Goal: Task Accomplishment & Management: Manage account settings

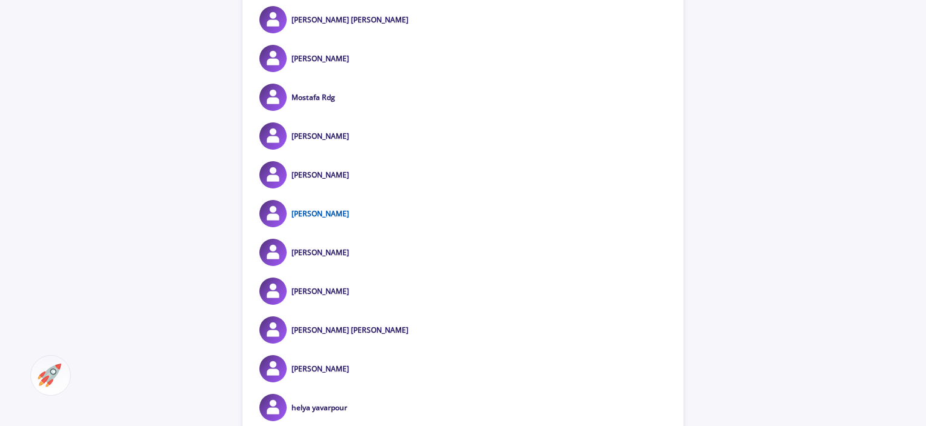
click at [310, 213] on link "[PERSON_NAME]" at bounding box center [320, 213] width 58 height 10
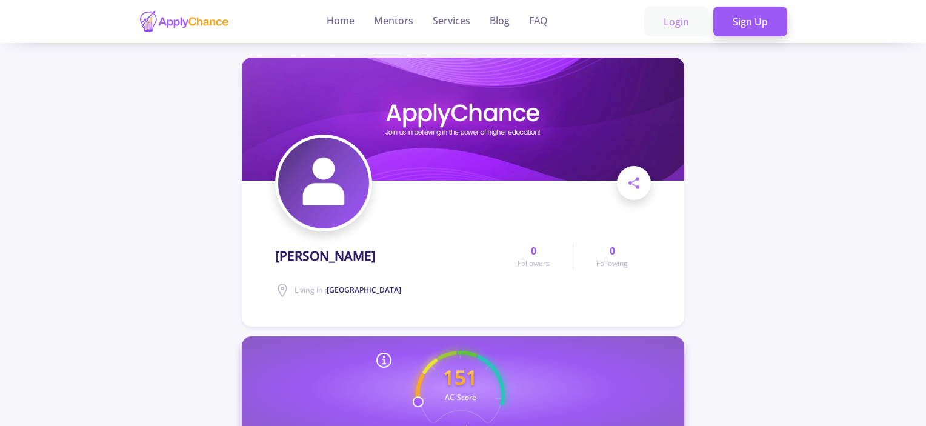
click at [680, 24] on link "Login" at bounding box center [676, 22] width 64 height 30
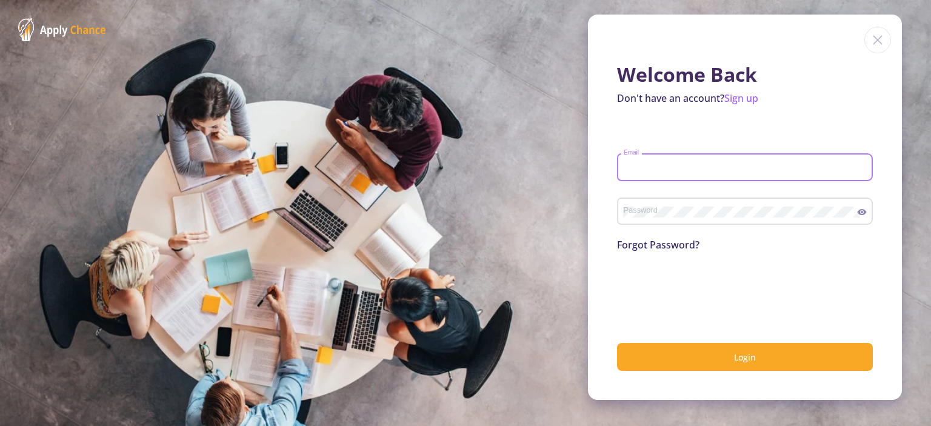
click at [626, 168] on input "Email" at bounding box center [746, 167] width 247 height 11
drag, startPoint x: 710, startPoint y: 164, endPoint x: 608, endPoint y: 165, distance: 101.8
click at [608, 165] on div "Welcome Back Don't have an account? Sign up [EMAIL_ADDRESS][DOMAIN_NAME] Email …" at bounding box center [745, 207] width 314 height 385
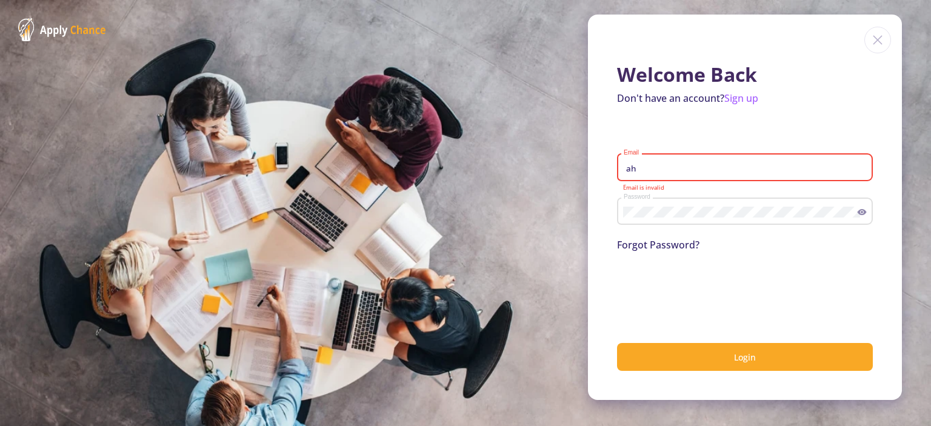
type input "a"
click at [880, 46] on img at bounding box center [877, 40] width 27 height 27
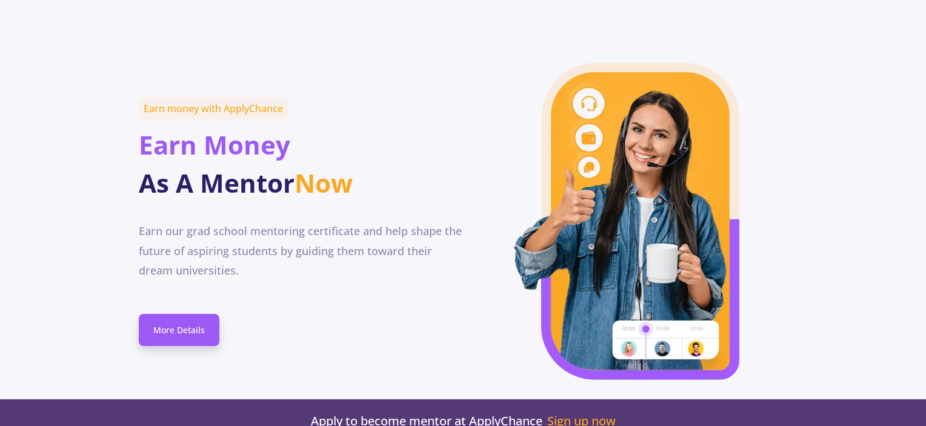
scroll to position [6763, 0]
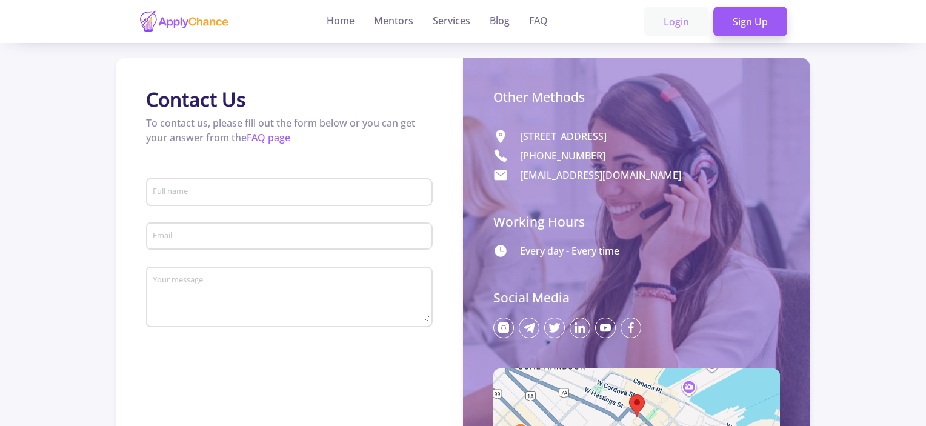
click at [671, 22] on link "Login" at bounding box center [676, 22] width 64 height 30
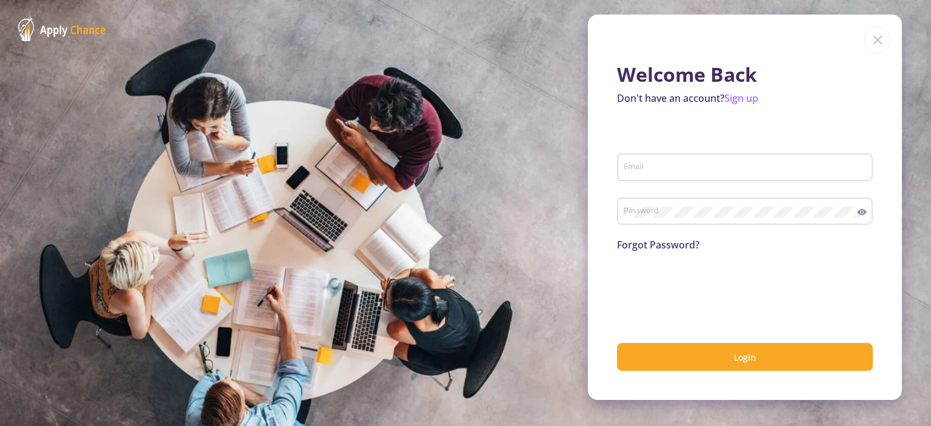
click at [682, 174] on div "Email" at bounding box center [745, 165] width 244 height 32
type input "a"
drag, startPoint x: 737, startPoint y: 168, endPoint x: 611, endPoint y: 171, distance: 126.1
click at [611, 171] on div "Welcome Back Don't have an account? Sign up [EMAIL_ADDRESS][DOMAIN_NAME] Email …" at bounding box center [745, 207] width 314 height 385
type input "[EMAIL_ADDRESS][DOMAIN_NAME]"
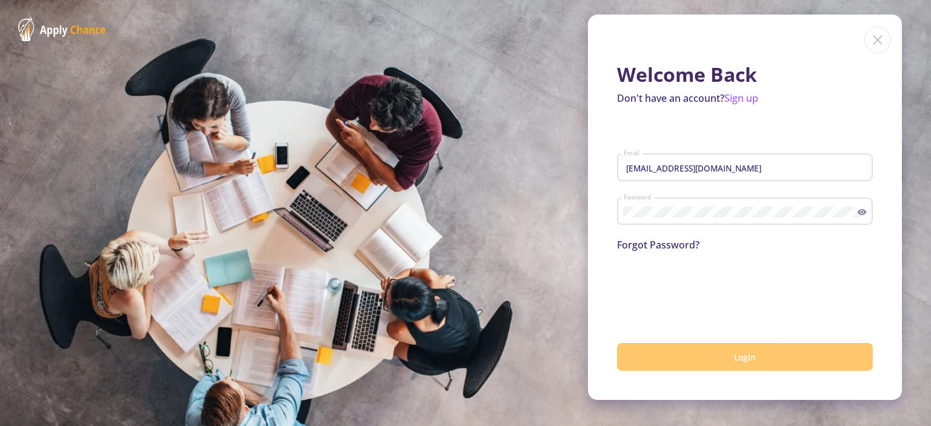
click at [748, 359] on span "Login" at bounding box center [745, 357] width 22 height 12
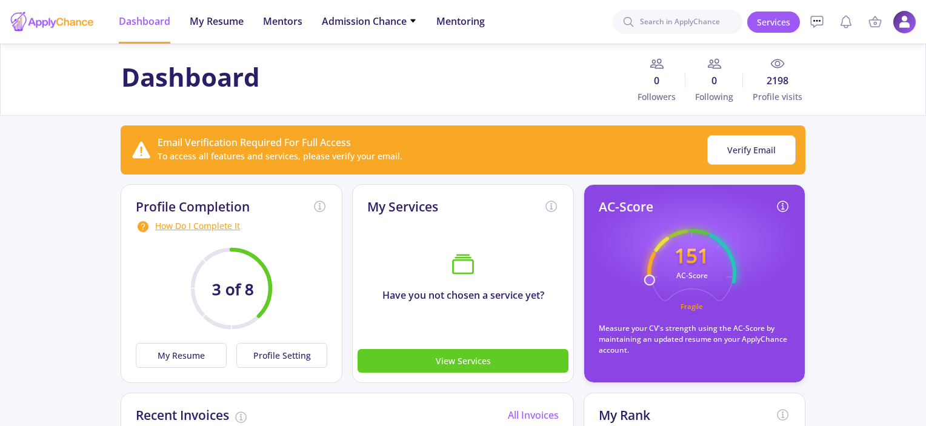
click at [898, 31] on img at bounding box center [904, 22] width 24 height 24
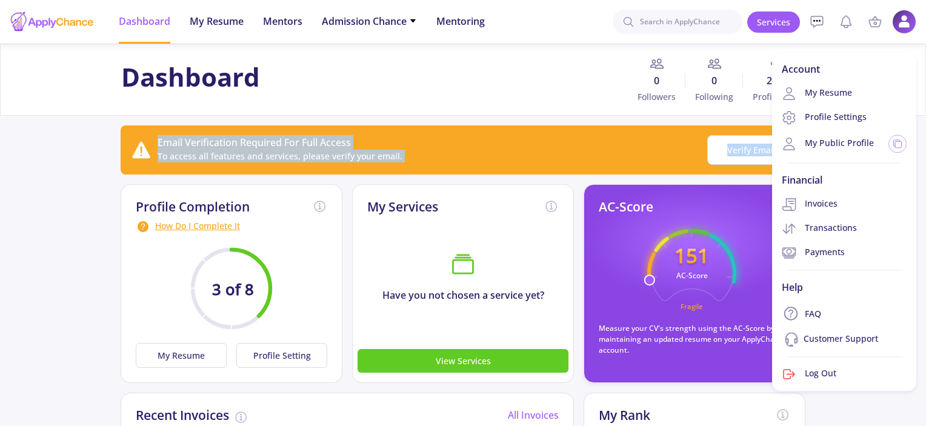
drag, startPoint x: 924, startPoint y: 101, endPoint x: 926, endPoint y: 121, distance: 20.1
click at [925, 121] on html "Dashboard My Resume Services Mentors Admission Chance With Minimum Requirements…" at bounding box center [463, 213] width 926 height 426
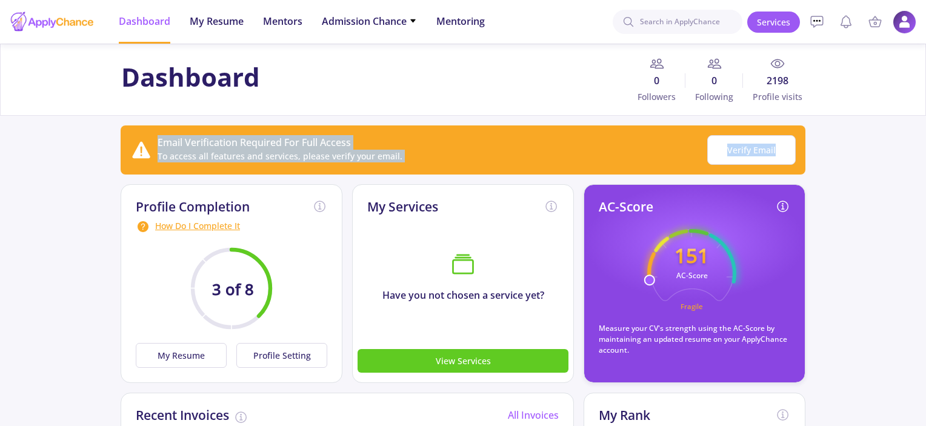
click at [898, 28] on img at bounding box center [904, 22] width 24 height 24
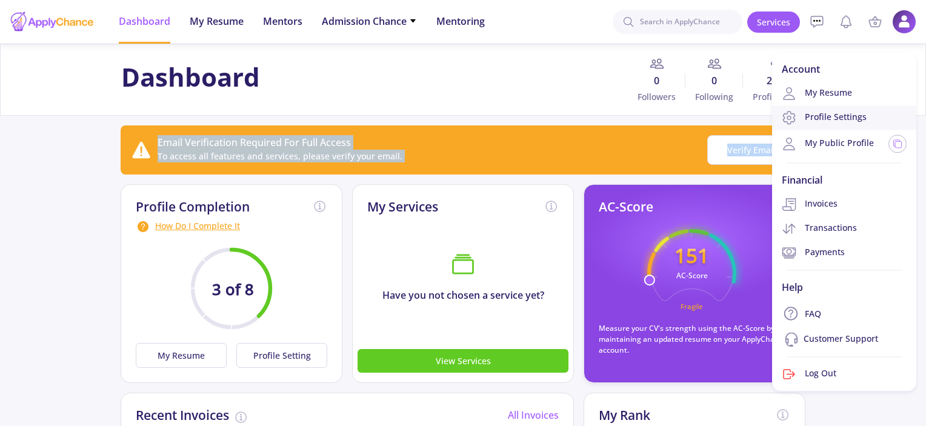
click at [834, 120] on link "Profile Settings" at bounding box center [844, 117] width 144 height 24
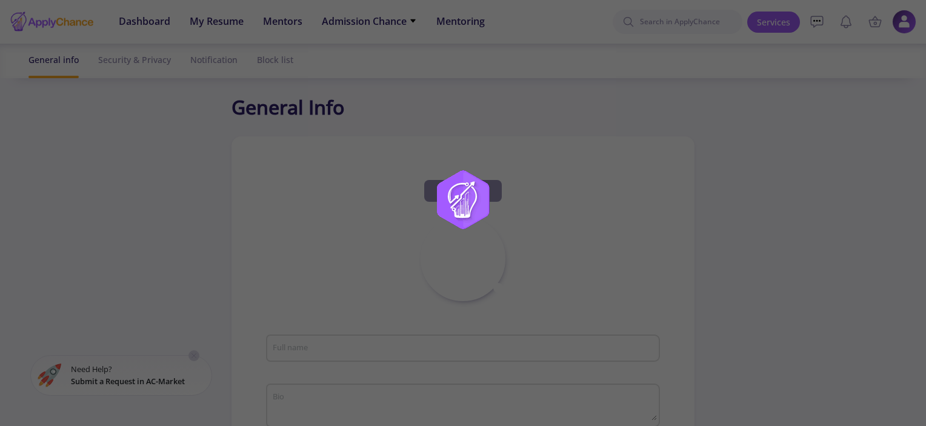
type input "[PERSON_NAME]"
type input "[GEOGRAPHIC_DATA]"
type input "60ac21d4-c5ef-4e81-babe-0f8f926ce2e1"
type input "[EMAIL_ADDRESS][DOMAIN_NAME]"
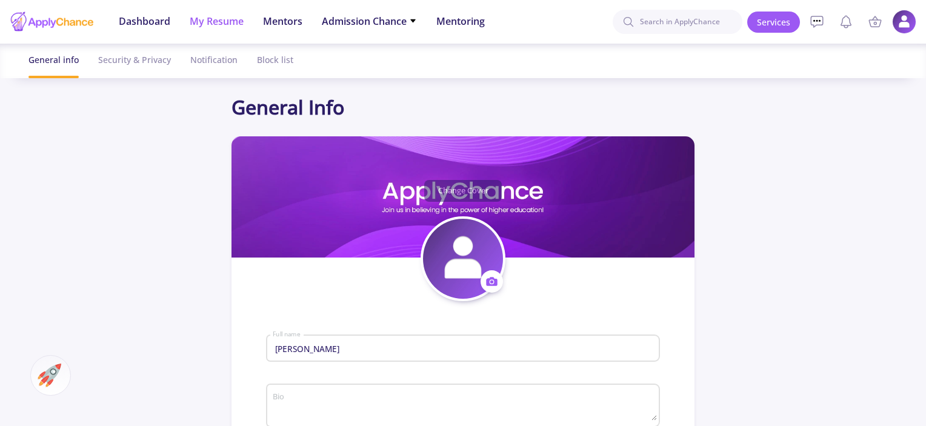
click at [218, 22] on span "My Resume" at bounding box center [217, 21] width 54 height 15
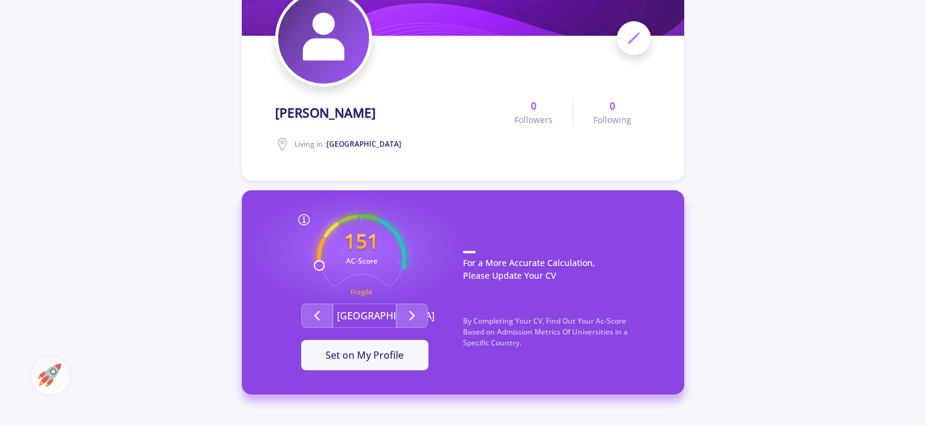
scroll to position [147, 0]
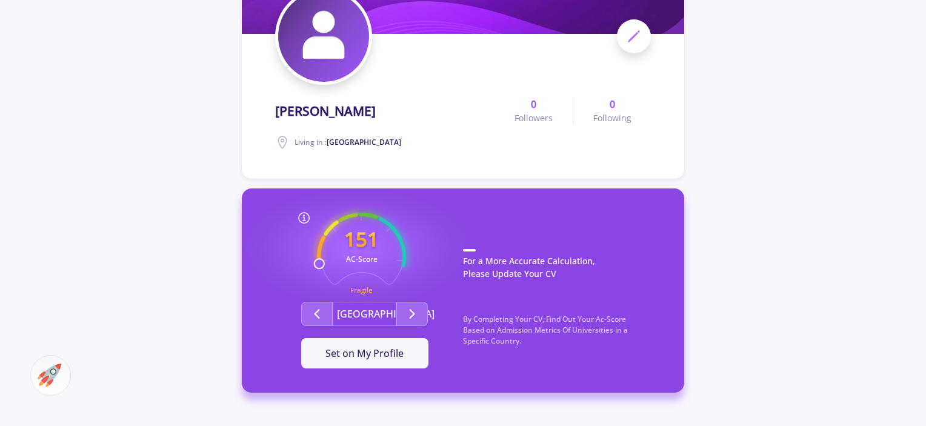
click at [342, 137] on span "Living in : [GEOGRAPHIC_DATA]" at bounding box center [347, 142] width 107 height 11
click at [304, 141] on span "Living in : [GEOGRAPHIC_DATA]" at bounding box center [347, 142] width 107 height 10
click at [335, 141] on span "[GEOGRAPHIC_DATA]" at bounding box center [364, 142] width 75 height 10
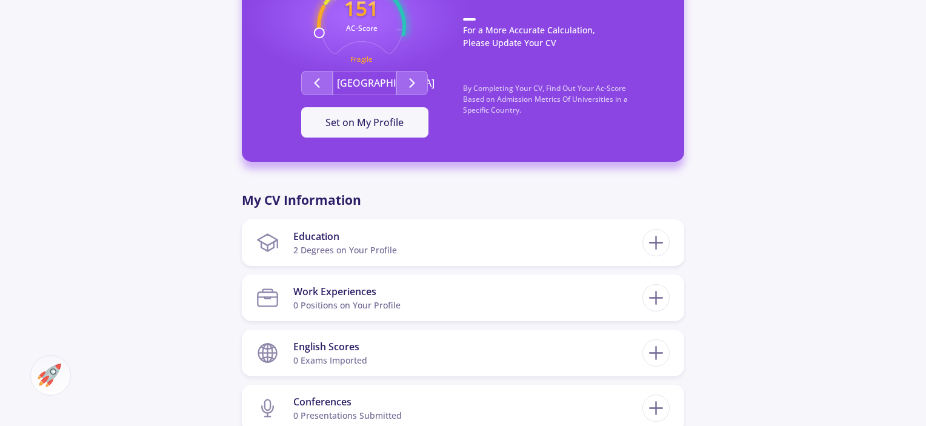
scroll to position [370, 0]
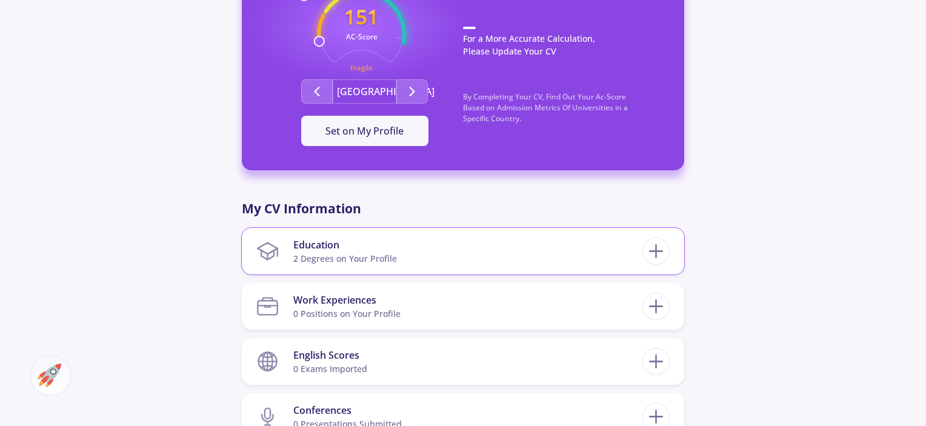
click at [531, 261] on section "Education 2 Degrees on Your Profile" at bounding box center [449, 251] width 386 height 37
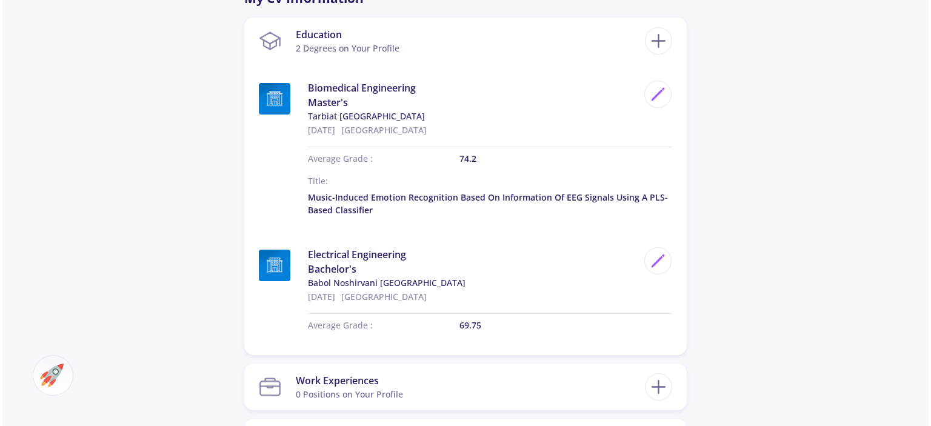
scroll to position [582, 0]
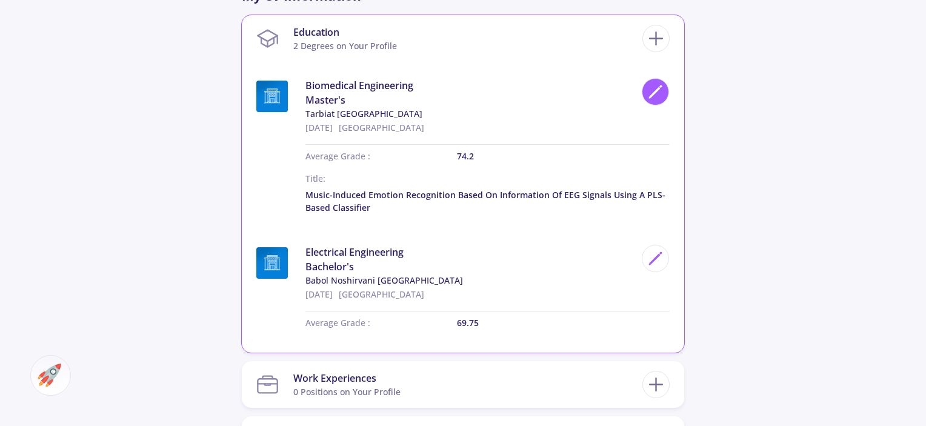
click at [649, 93] on icon at bounding box center [655, 92] width 16 height 16
type input "Biomedical Engineering"
type input "[GEOGRAPHIC_DATA]"
type input "[DATE]"
type input "74.2"
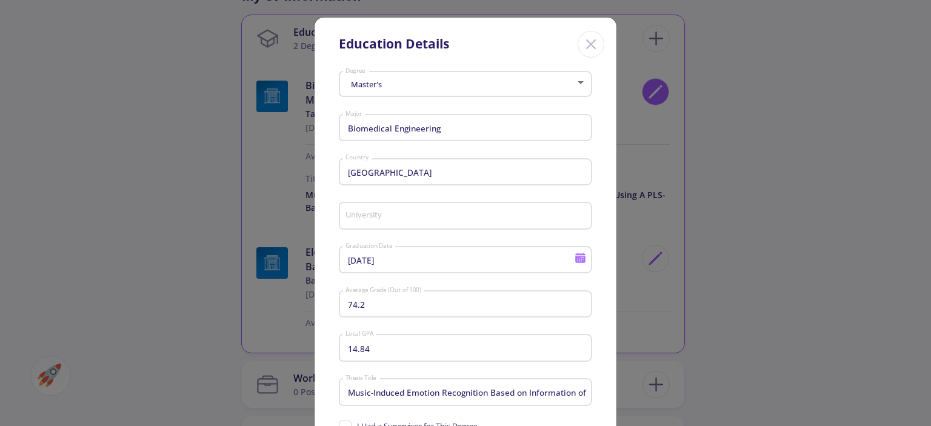
type input "Tarbiat [GEOGRAPHIC_DATA]"
click at [591, 50] on icon "Close" at bounding box center [590, 44] width 19 height 19
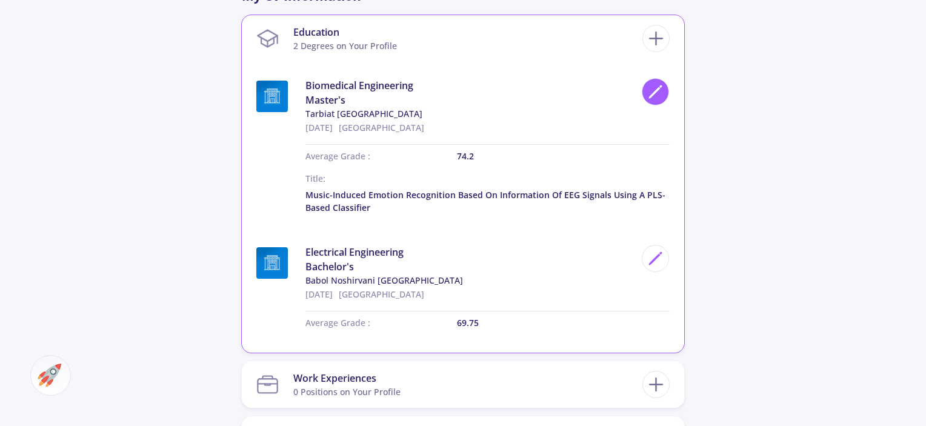
click at [656, 93] on icon at bounding box center [655, 92] width 16 height 16
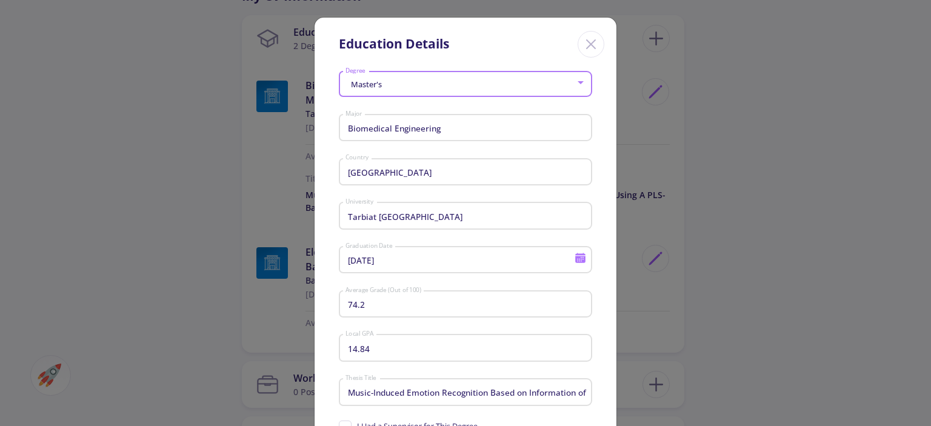
click at [387, 82] on div "Master's" at bounding box center [460, 84] width 231 height 9
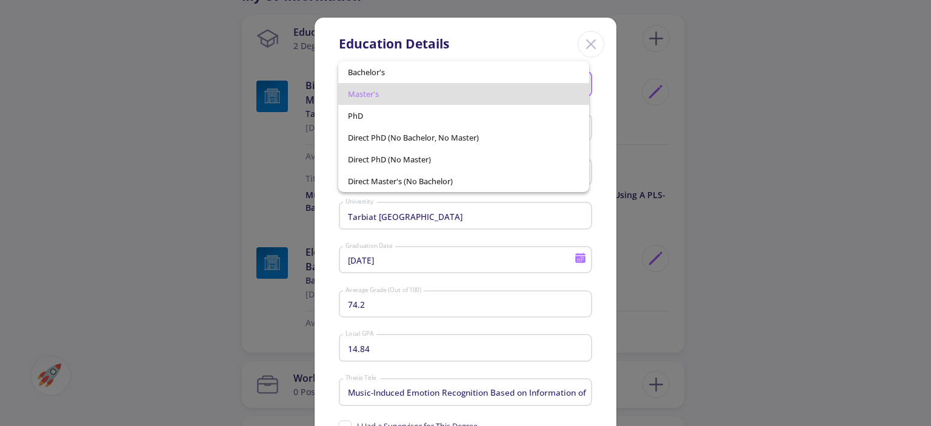
click at [523, 215] on div at bounding box center [465, 213] width 931 height 426
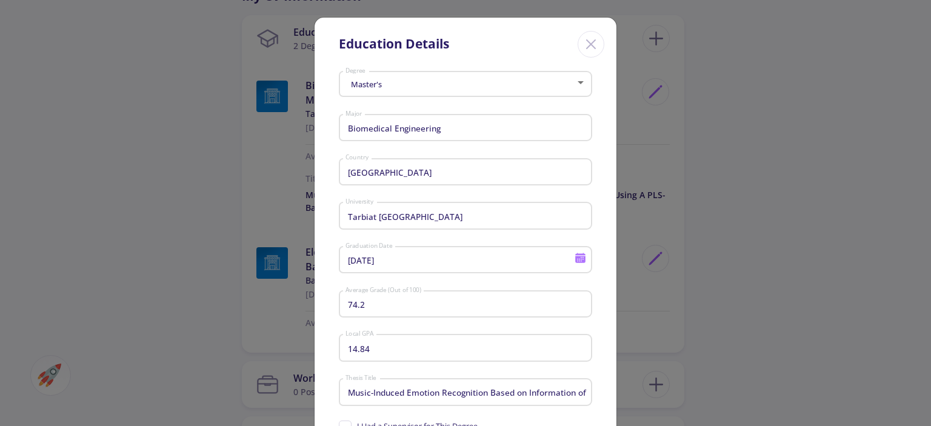
click at [493, 252] on div "[DATE] Graduation Date" at bounding box center [460, 258] width 230 height 32
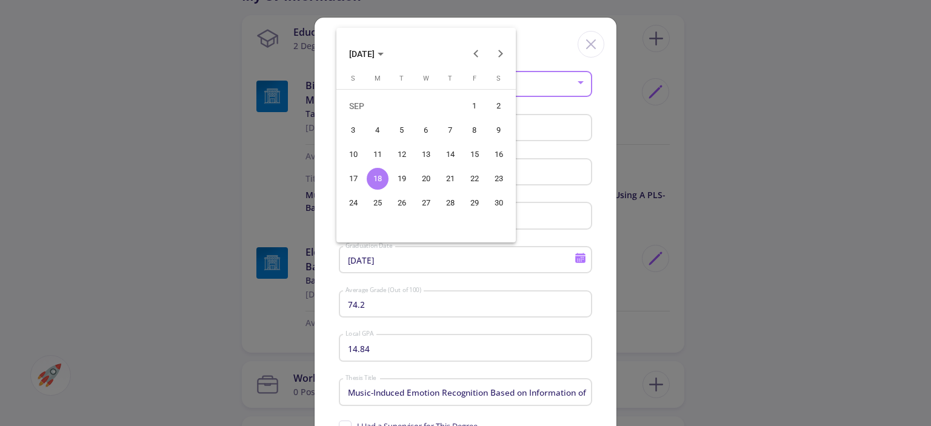
click at [400, 257] on div at bounding box center [465, 213] width 931 height 426
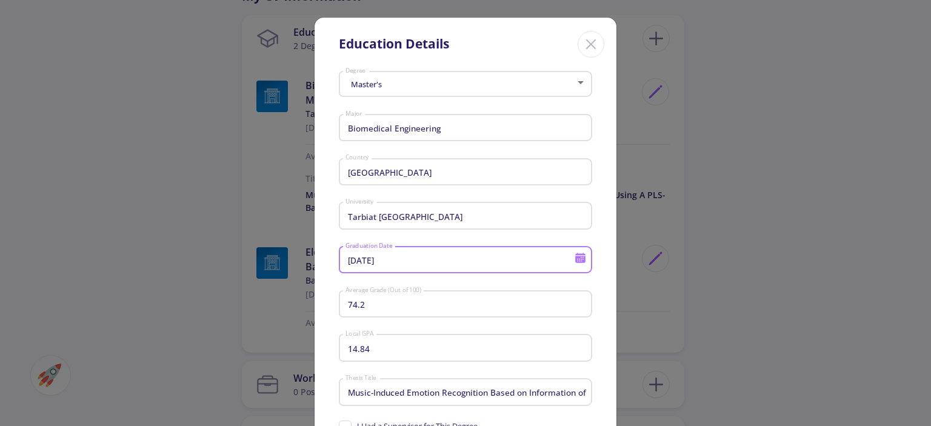
drag, startPoint x: 400, startPoint y: 257, endPoint x: 276, endPoint y: 255, distance: 124.2
click at [276, 255] on div "Education Details Master's Degree Biomedical Engineering Major [GEOGRAPHIC_DATA…" at bounding box center [465, 213] width 931 height 426
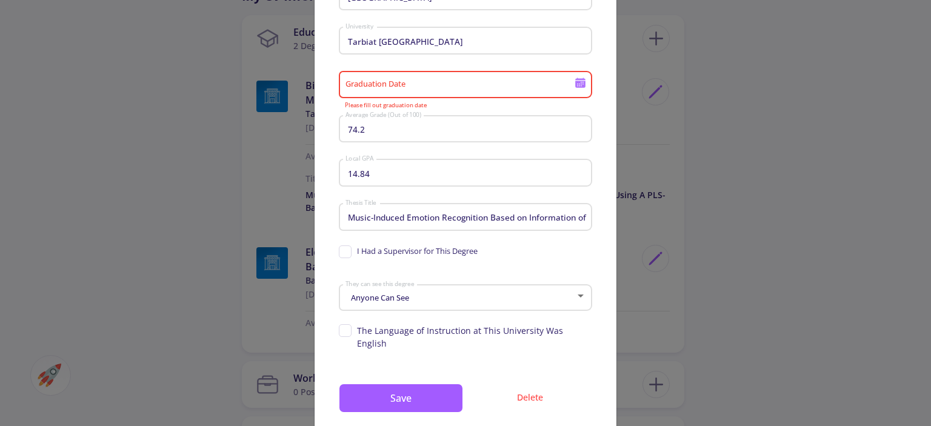
scroll to position [184, 0]
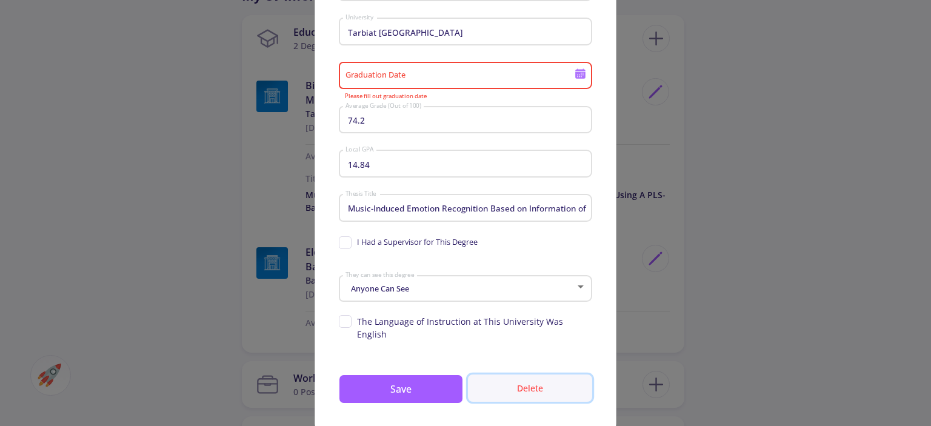
click at [532, 374] on button "Delete" at bounding box center [530, 387] width 124 height 27
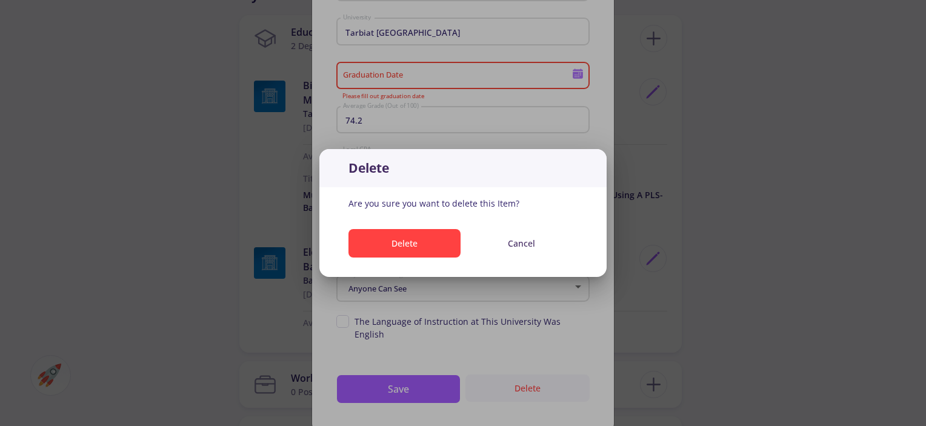
scroll to position [0, 0]
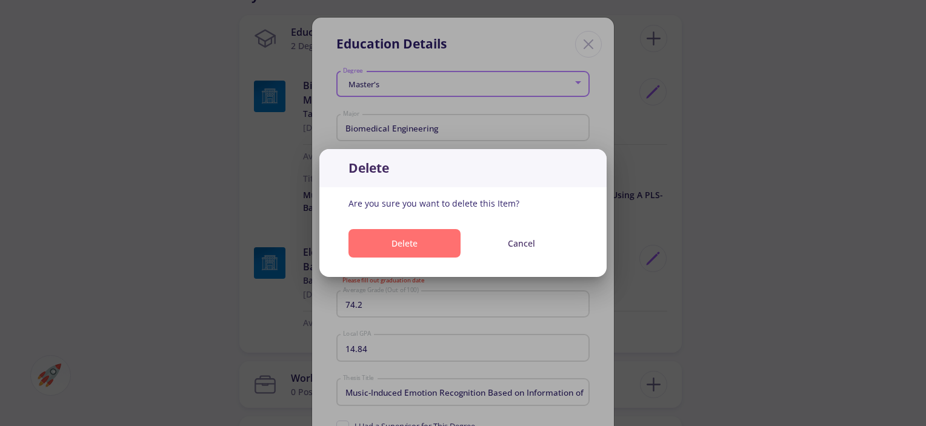
click at [426, 247] on button "Delete" at bounding box center [404, 243] width 112 height 28
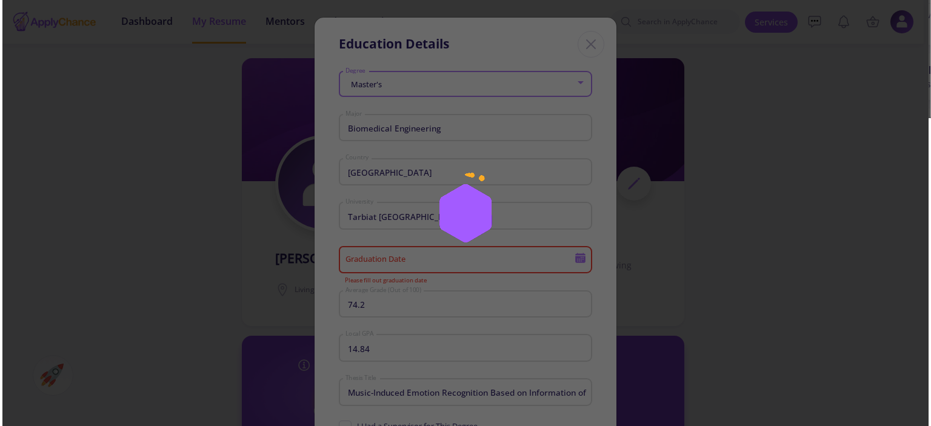
scroll to position [582, 0]
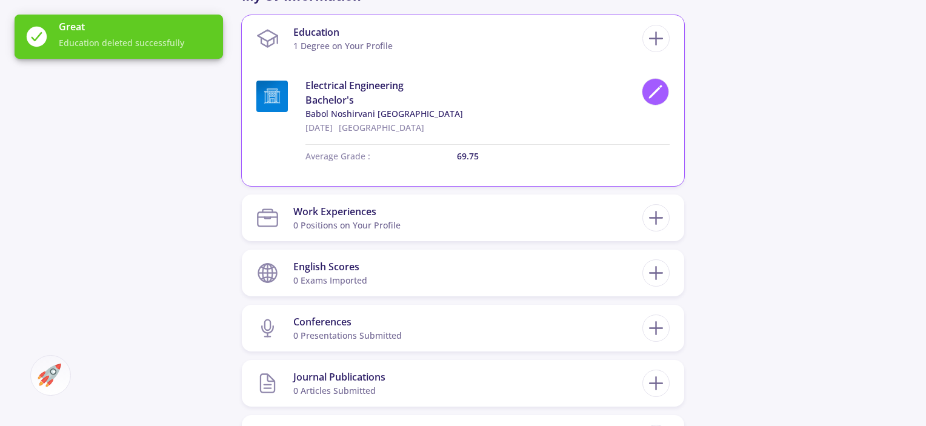
click at [659, 90] on icon at bounding box center [655, 92] width 16 height 16
type input "Electrical Engineering"
type input "Babol Noshirvani [GEOGRAPHIC_DATA]"
type input "[DATE]"
type input "69.75"
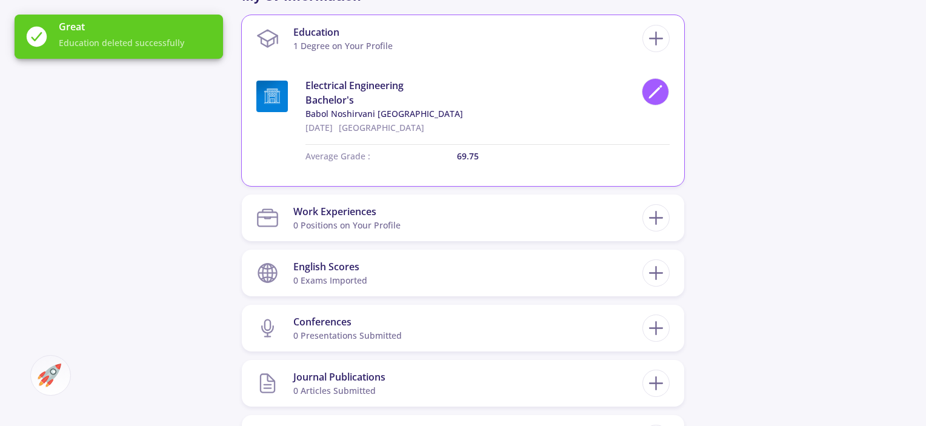
type input "13.95"
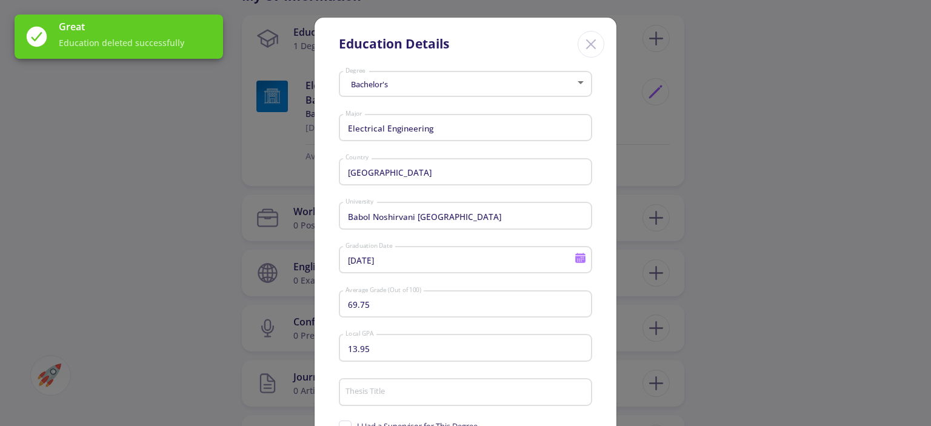
scroll to position [196, 0]
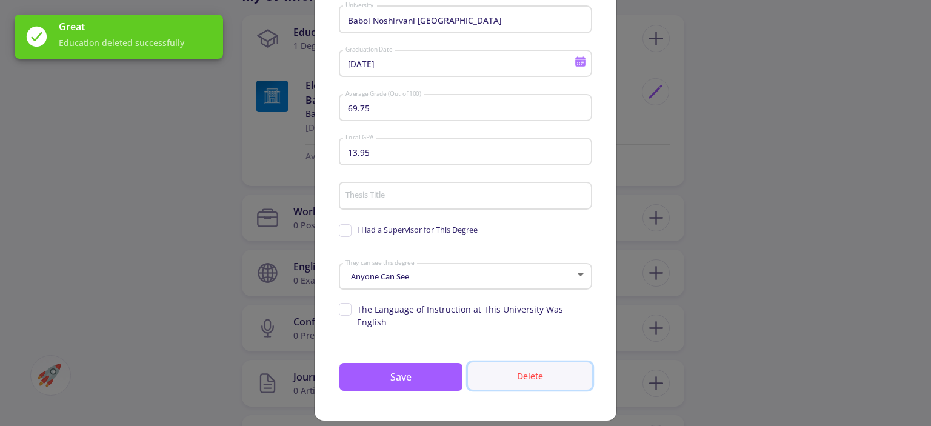
click at [536, 365] on button "Delete" at bounding box center [530, 375] width 124 height 27
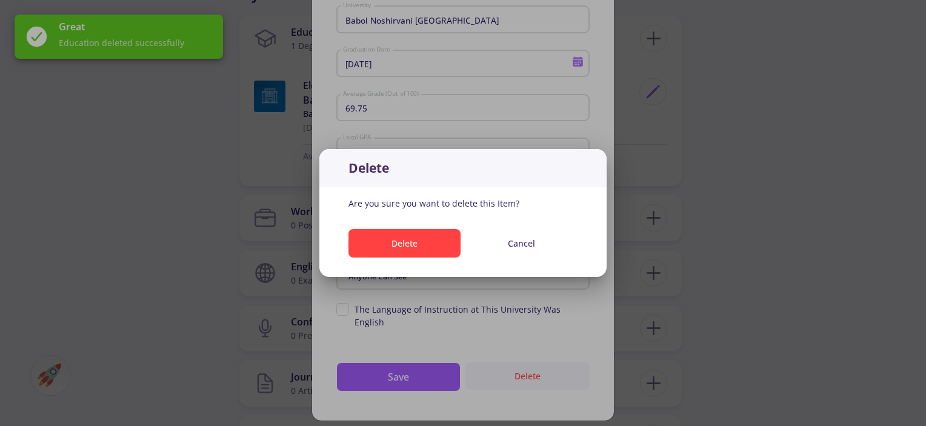
scroll to position [0, 0]
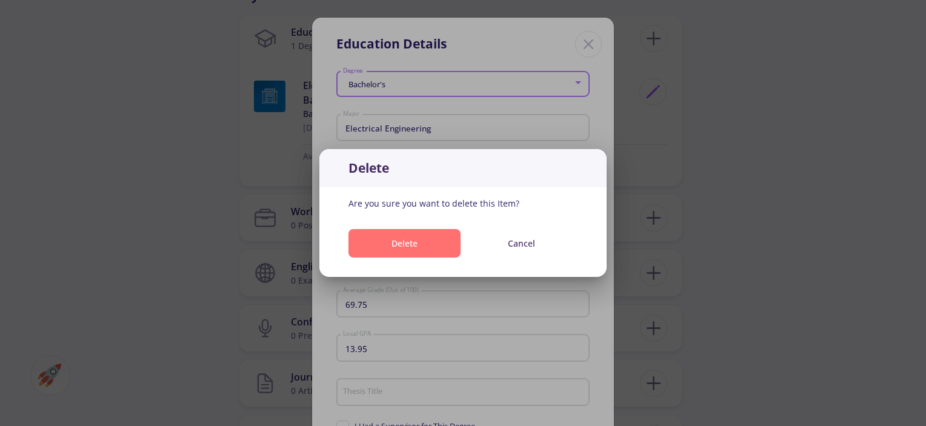
click at [433, 245] on button "Delete" at bounding box center [404, 243] width 112 height 28
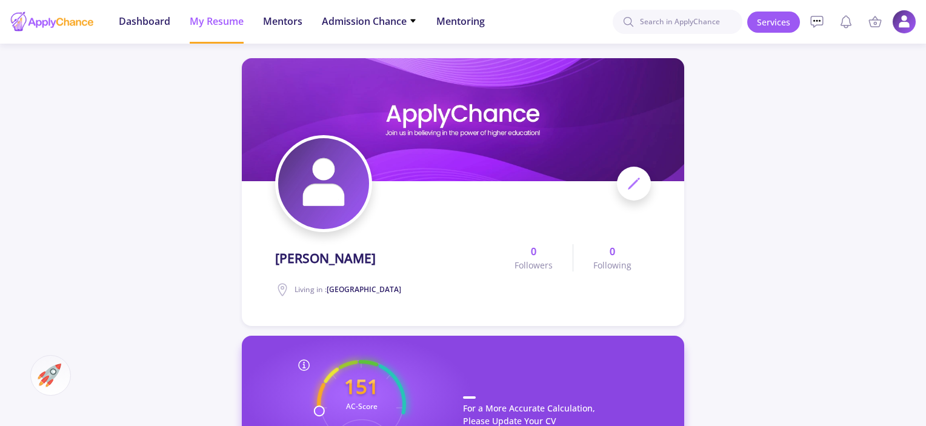
click at [636, 185] on icon at bounding box center [633, 183] width 15 height 15
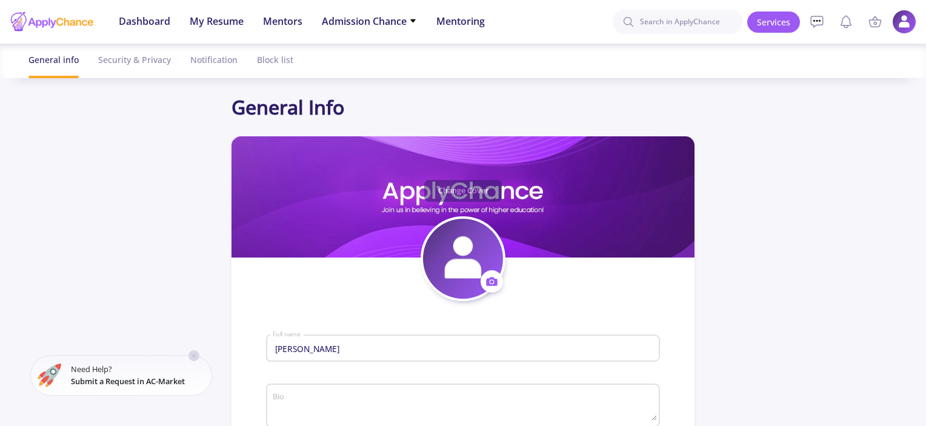
drag, startPoint x: 925, startPoint y: 104, endPoint x: 926, endPoint y: 172, distance: 67.9
click at [925, 172] on html "Dashboard My Resume Services Mentors Admission Chance With Minimum Requirements…" at bounding box center [463, 213] width 926 height 426
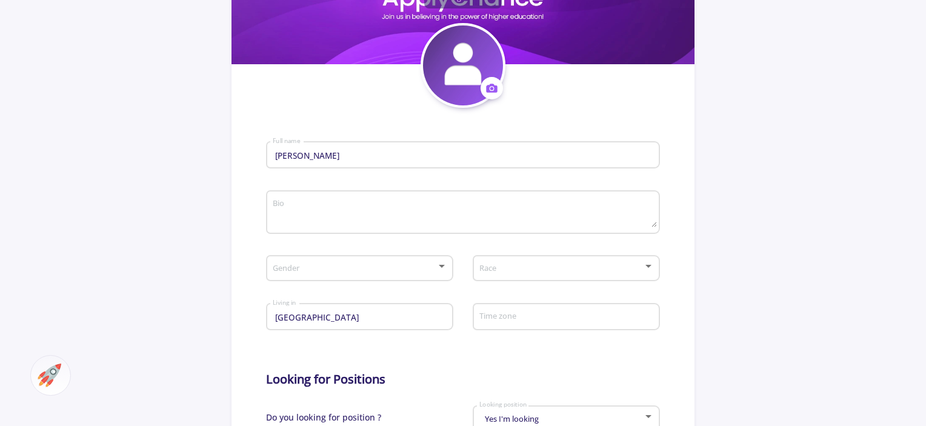
scroll to position [150, 0]
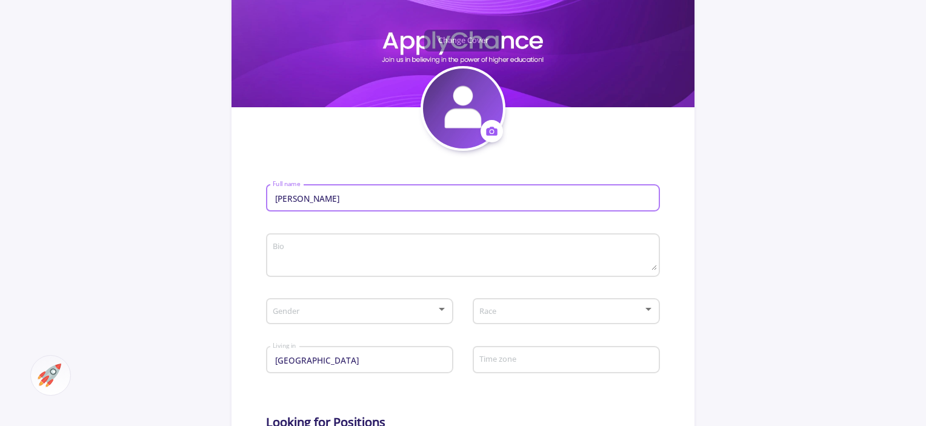
drag, startPoint x: 348, startPoint y: 199, endPoint x: 234, endPoint y: 192, distance: 114.1
click at [234, 192] on section "Change Cover Change cover Remove cover Change photo Remove photo [PERSON_NAME] …" at bounding box center [462, 394] width 463 height 817
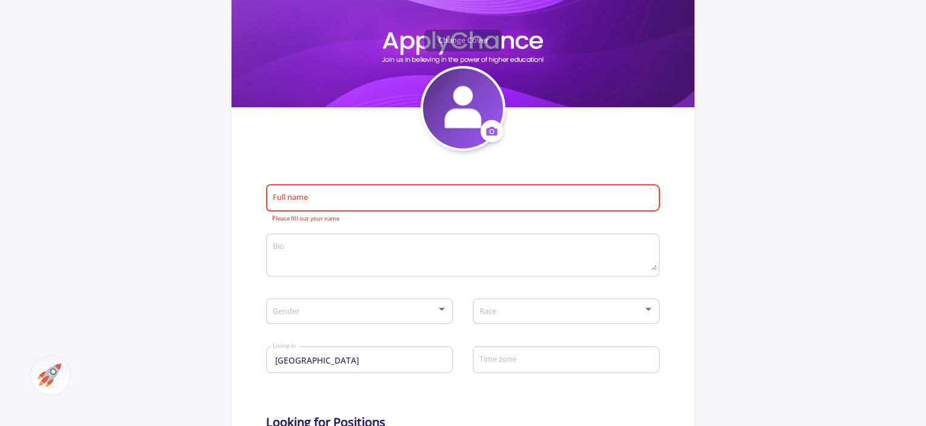
drag, startPoint x: 922, startPoint y: 164, endPoint x: 930, endPoint y: 167, distance: 8.4
click at [925, 167] on html "Dashboard My Resume Services Mentors Admission Chance With Minimum Requirements…" at bounding box center [463, 63] width 926 height 426
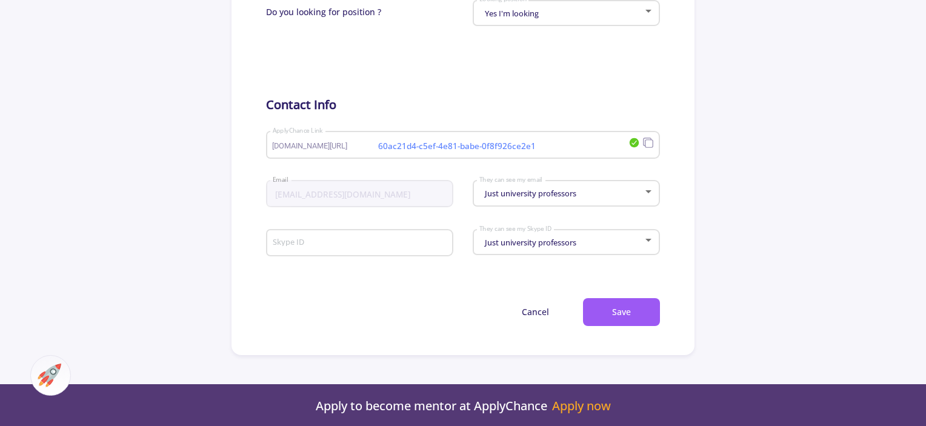
scroll to position [601, 0]
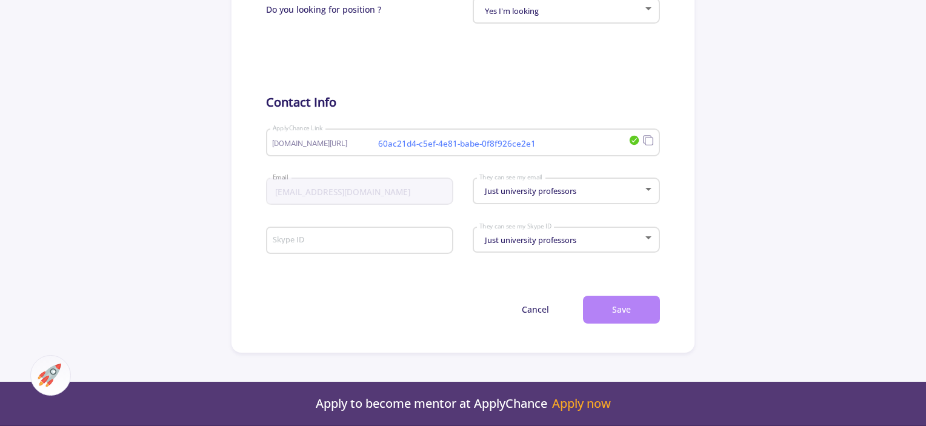
click at [647, 305] on button "Save" at bounding box center [621, 310] width 77 height 28
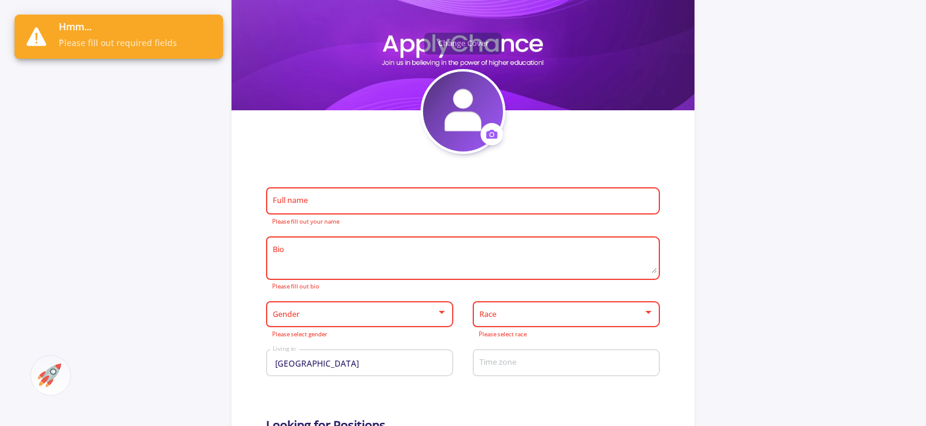
scroll to position [139, 0]
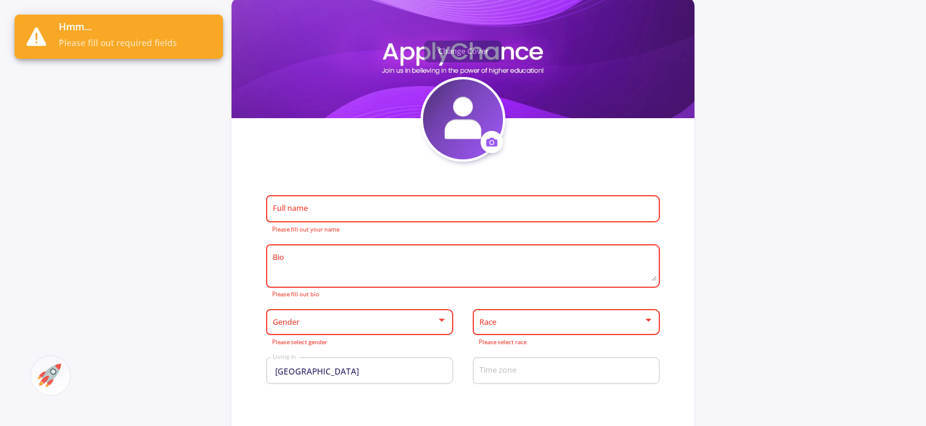
click at [327, 198] on div "Full name" at bounding box center [463, 207] width 382 height 32
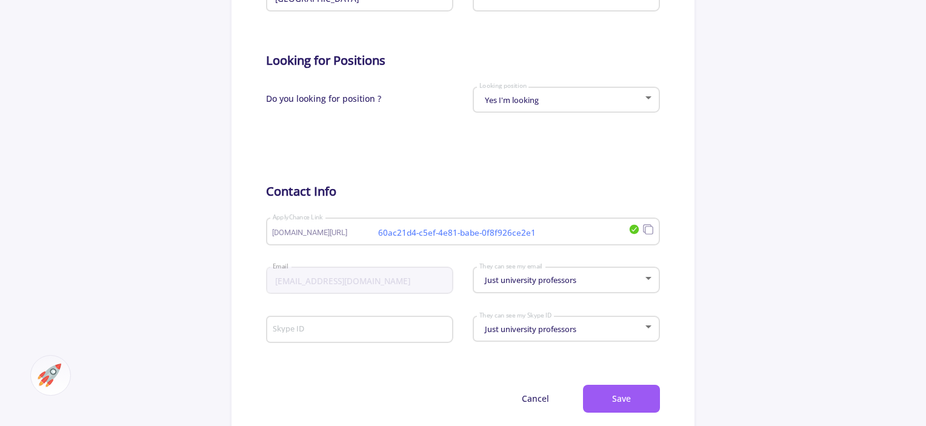
scroll to position [772, 0]
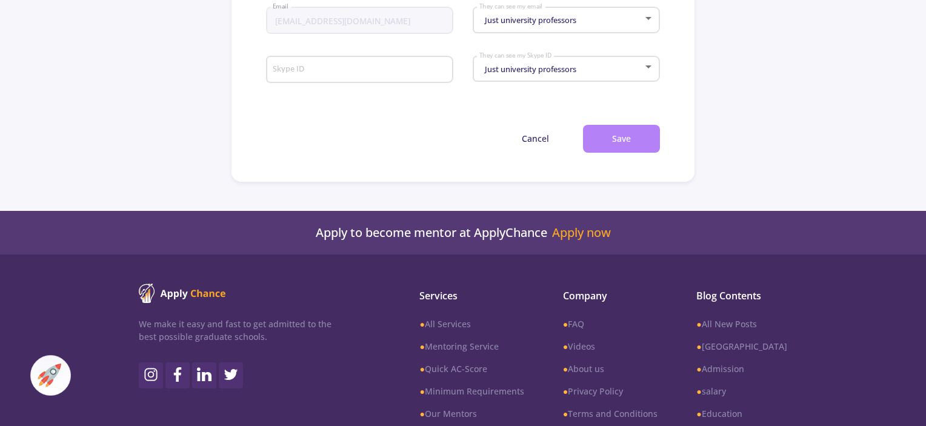
type input "a a"
click at [622, 130] on button "Save" at bounding box center [621, 139] width 77 height 28
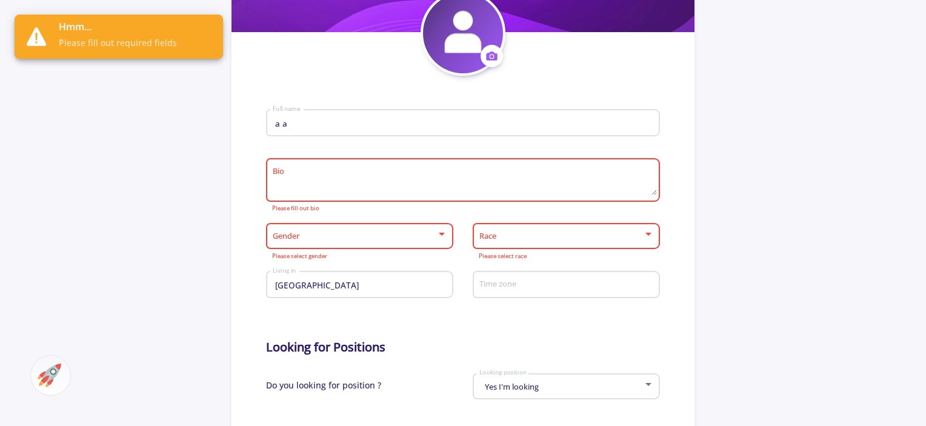
scroll to position [196, 0]
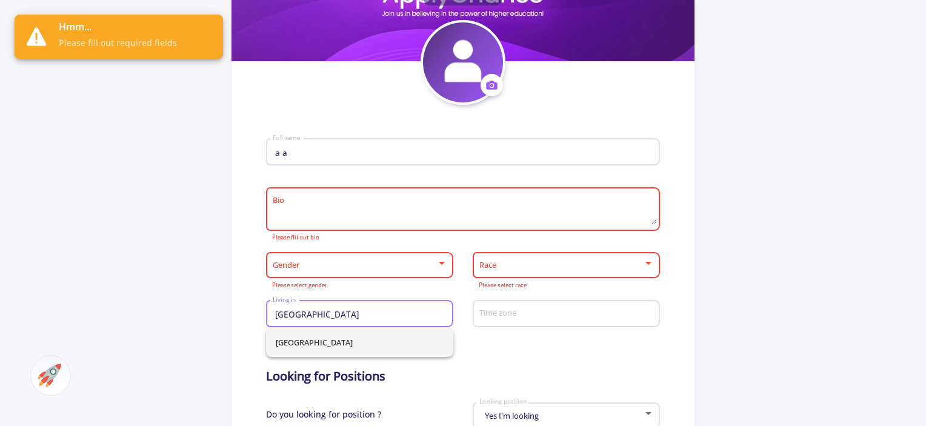
drag, startPoint x: 291, startPoint y: 316, endPoint x: 241, endPoint y: 312, distance: 51.1
click at [241, 312] on section "Change Cover Change cover Remove cover Change photo Remove photo a a Full name …" at bounding box center [462, 348] width 463 height 817
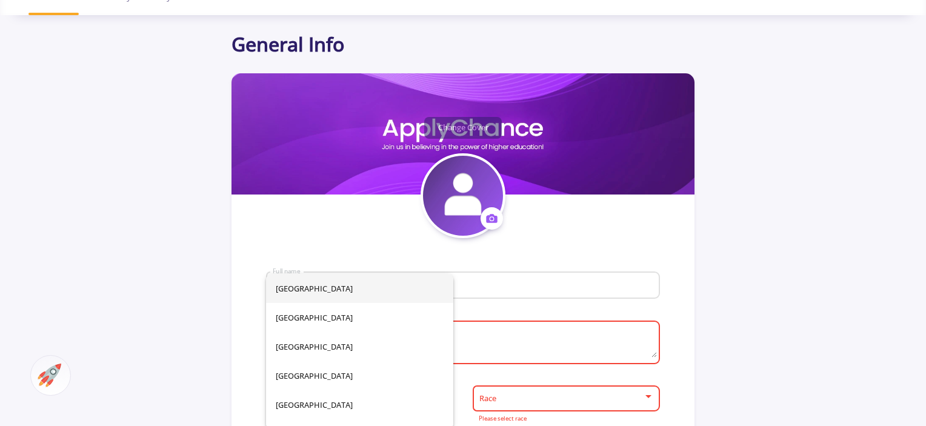
scroll to position [0, 0]
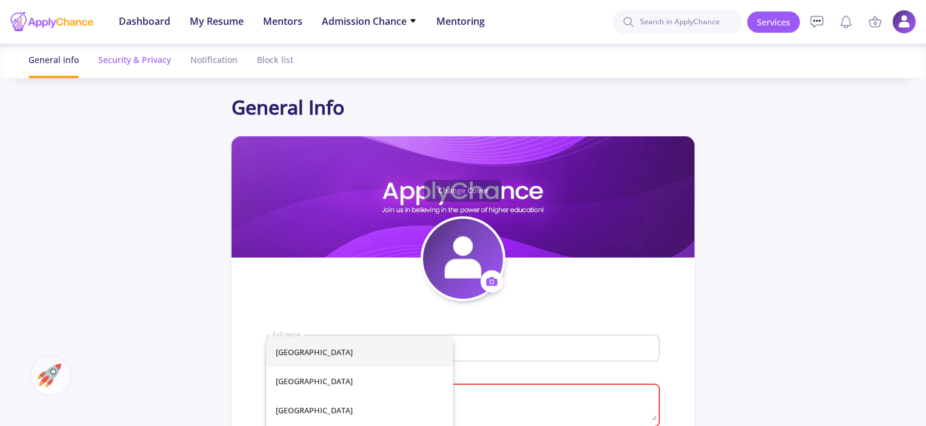
click at [123, 70] on div "Security & Privacy" at bounding box center [134, 60] width 73 height 32
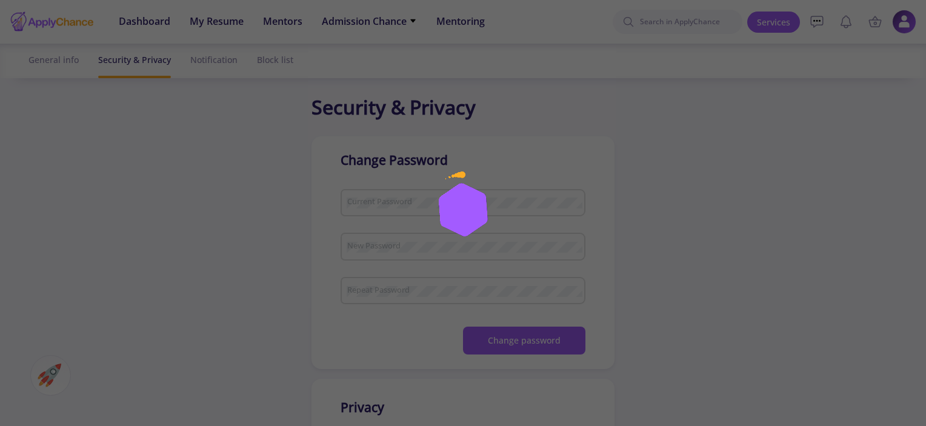
checkbox input "true"
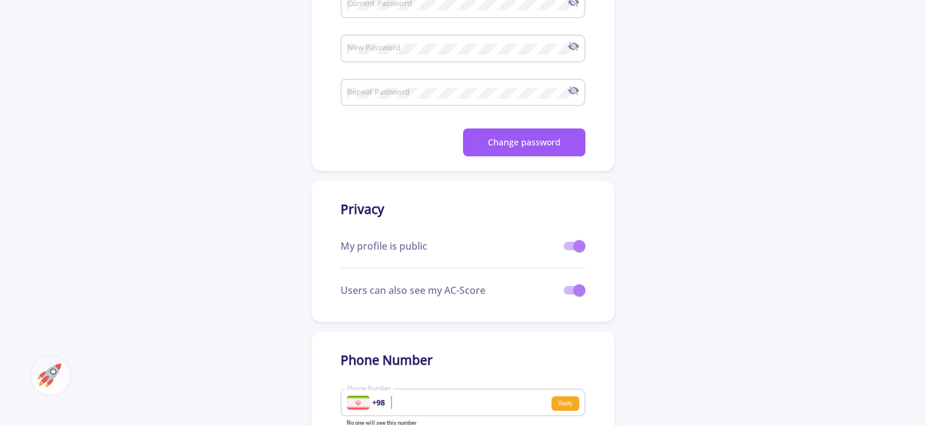
scroll to position [234, 0]
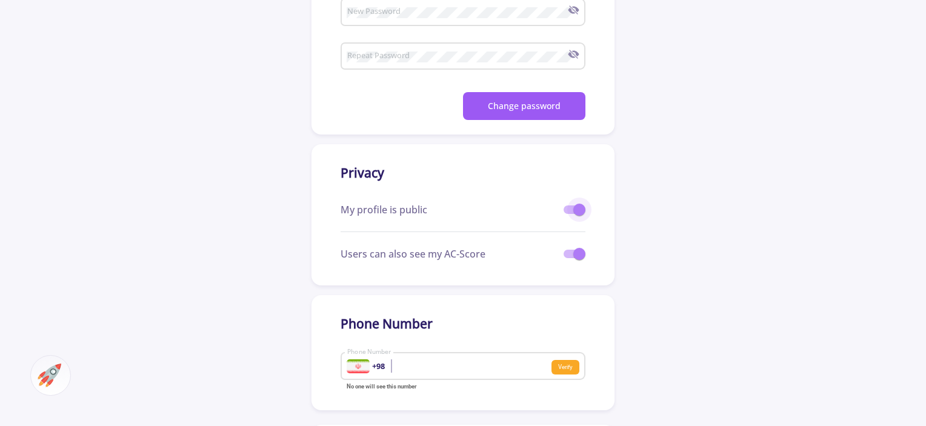
click at [573, 207] on span at bounding box center [579, 210] width 12 height 12
click at [570, 214] on input "checkbox" at bounding box center [569, 214] width 1 height 1
checkbox input "false"
click at [565, 253] on span at bounding box center [574, 254] width 22 height 8
click at [569, 258] on input "checkbox" at bounding box center [569, 258] width 1 height 1
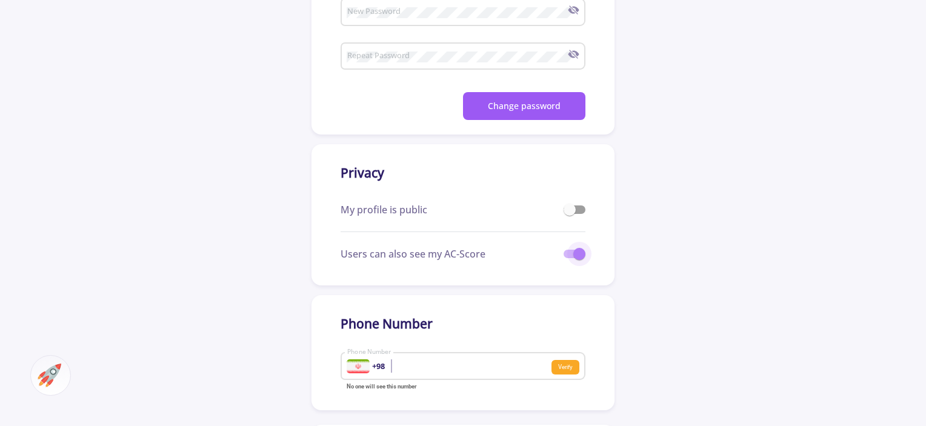
checkbox input "false"
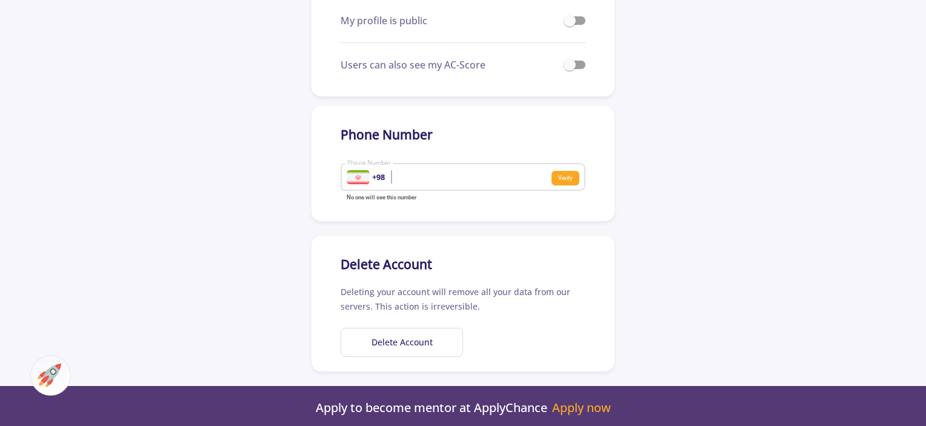
scroll to position [427, 0]
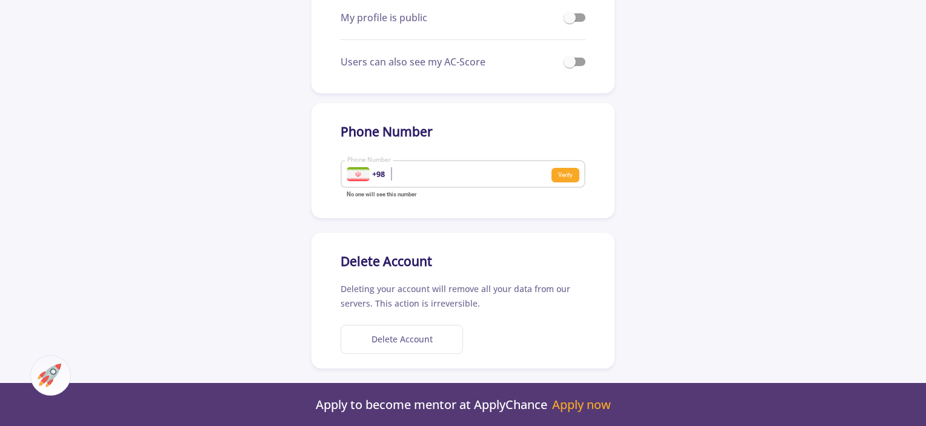
click at [405, 340] on button "Delete Account" at bounding box center [401, 340] width 122 height 30
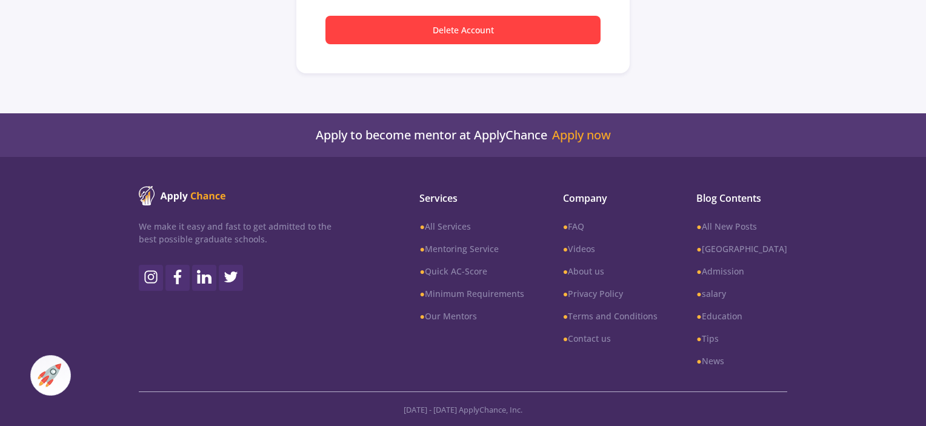
scroll to position [132, 0]
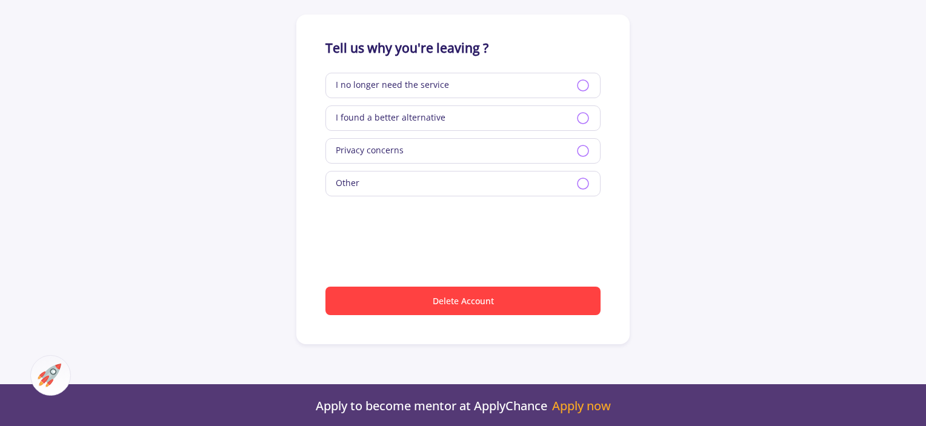
click at [582, 84] on icon at bounding box center [583, 85] width 15 height 15
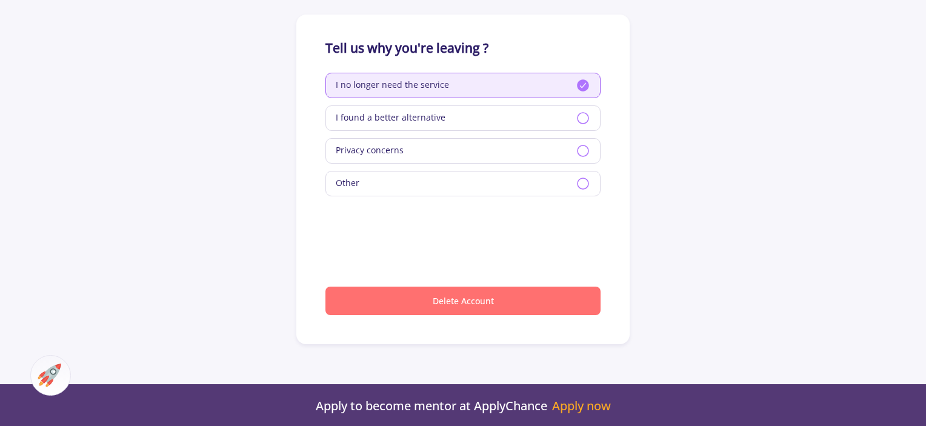
click at [442, 296] on button "Delete Account" at bounding box center [462, 301] width 275 height 28
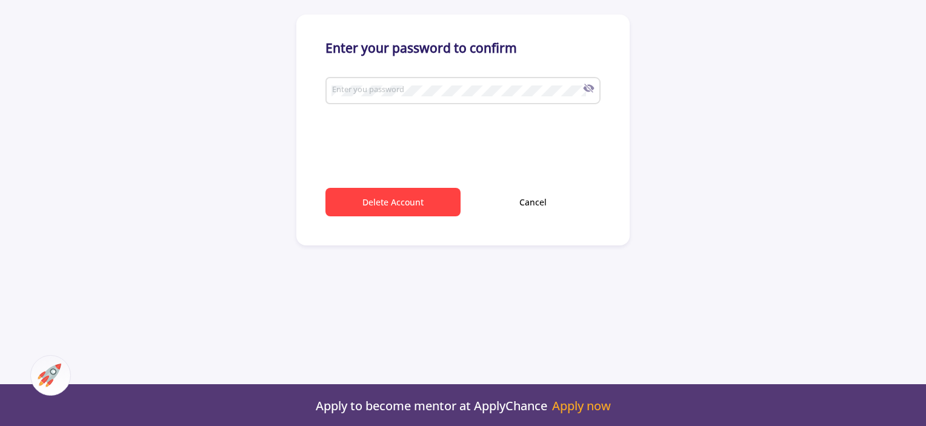
click at [344, 97] on div "Enter you password" at bounding box center [457, 89] width 252 height 32
click at [398, 210] on button "Delete Account" at bounding box center [392, 202] width 135 height 28
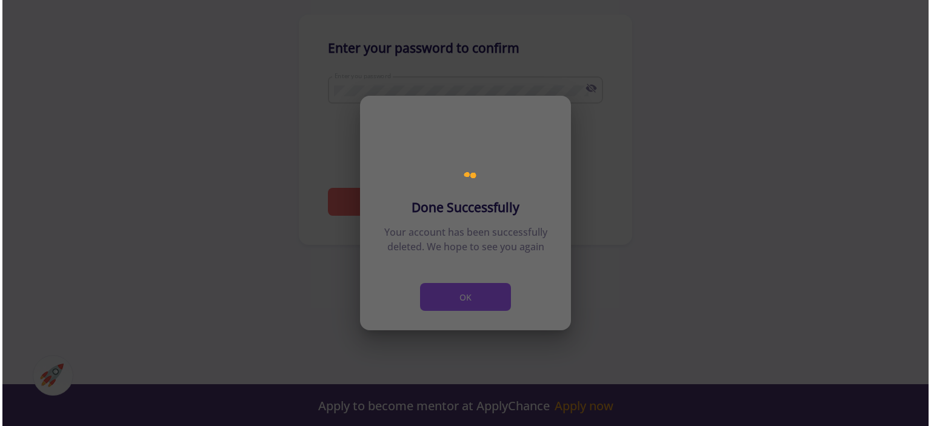
scroll to position [0, 0]
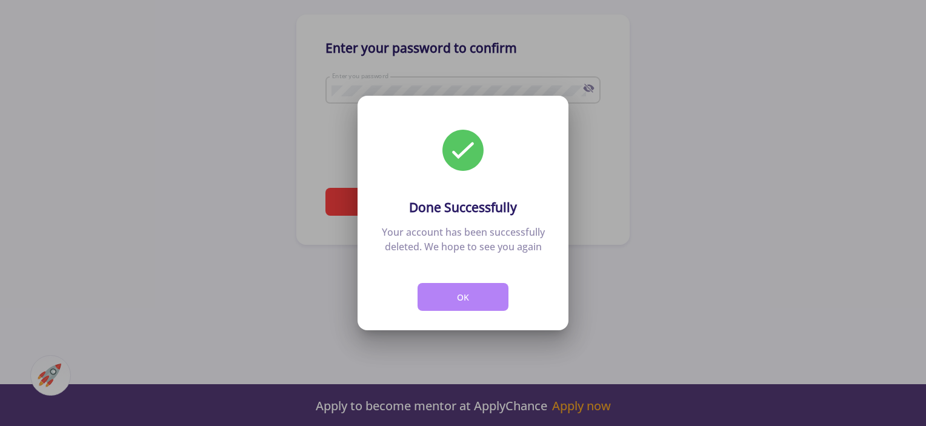
click at [465, 300] on button "OK" at bounding box center [462, 297] width 91 height 28
